Goal: Information Seeking & Learning: Learn about a topic

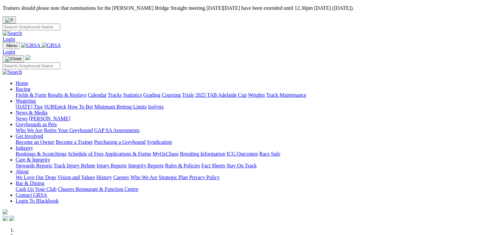
click at [22, 92] on link "Fields & Form" at bounding box center [31, 95] width 31 height 6
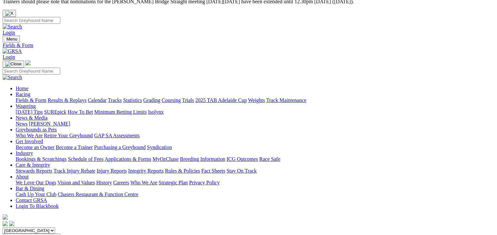
scroll to position [8, 0]
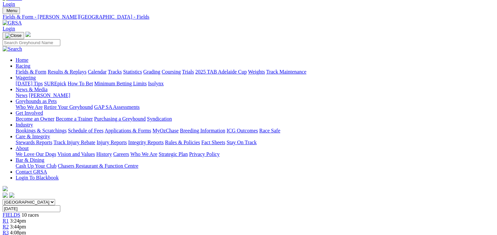
scroll to position [40, 0]
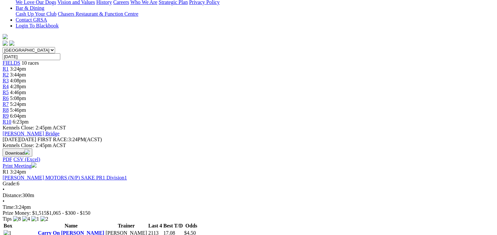
scroll to position [196, 0]
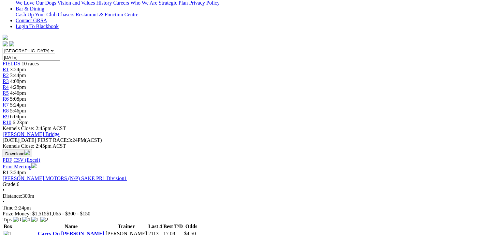
scroll to position [212, 0]
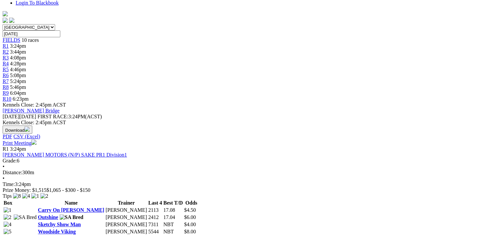
scroll to position [212, 0]
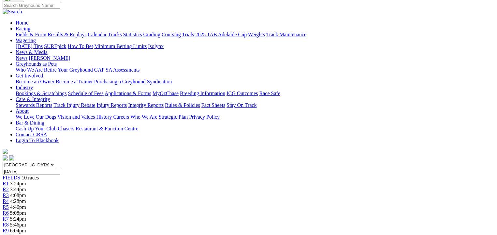
scroll to position [73, 0]
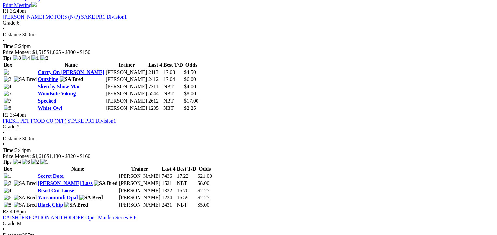
scroll to position [424, 0]
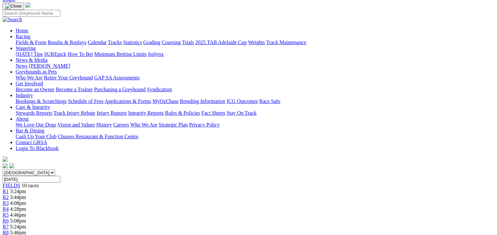
scroll to position [65, 0]
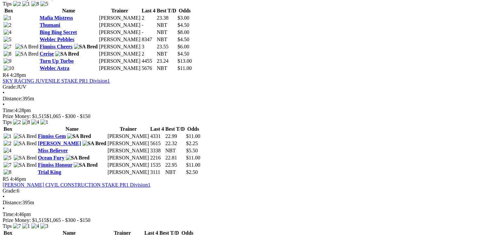
scroll to position [603, 0]
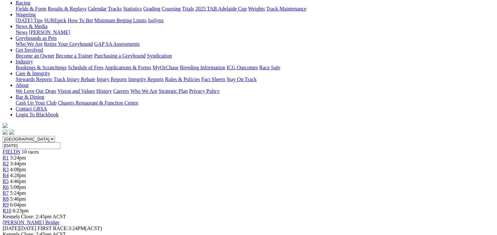
scroll to position [106, 0]
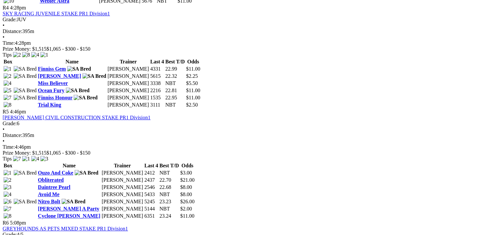
scroll to position [660, 0]
